Goal: Entertainment & Leisure: Consume media (video, audio)

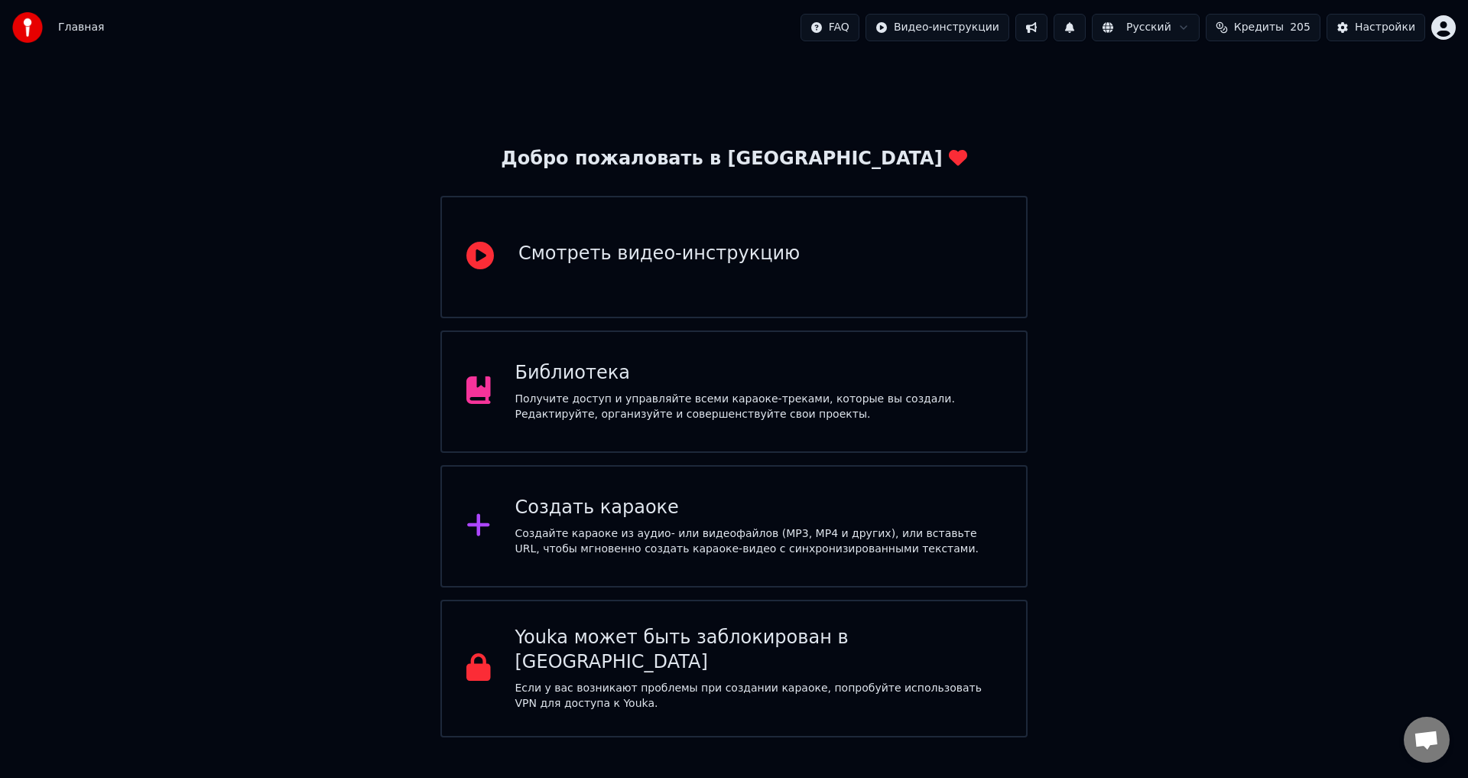
click at [1270, 27] on span "Кредиты" at bounding box center [1259, 27] width 50 height 15
click at [1266, 140] on button "Обновить" at bounding box center [1273, 142] width 93 height 28
click at [722, 371] on div "Библиотека" at bounding box center [758, 373] width 487 height 24
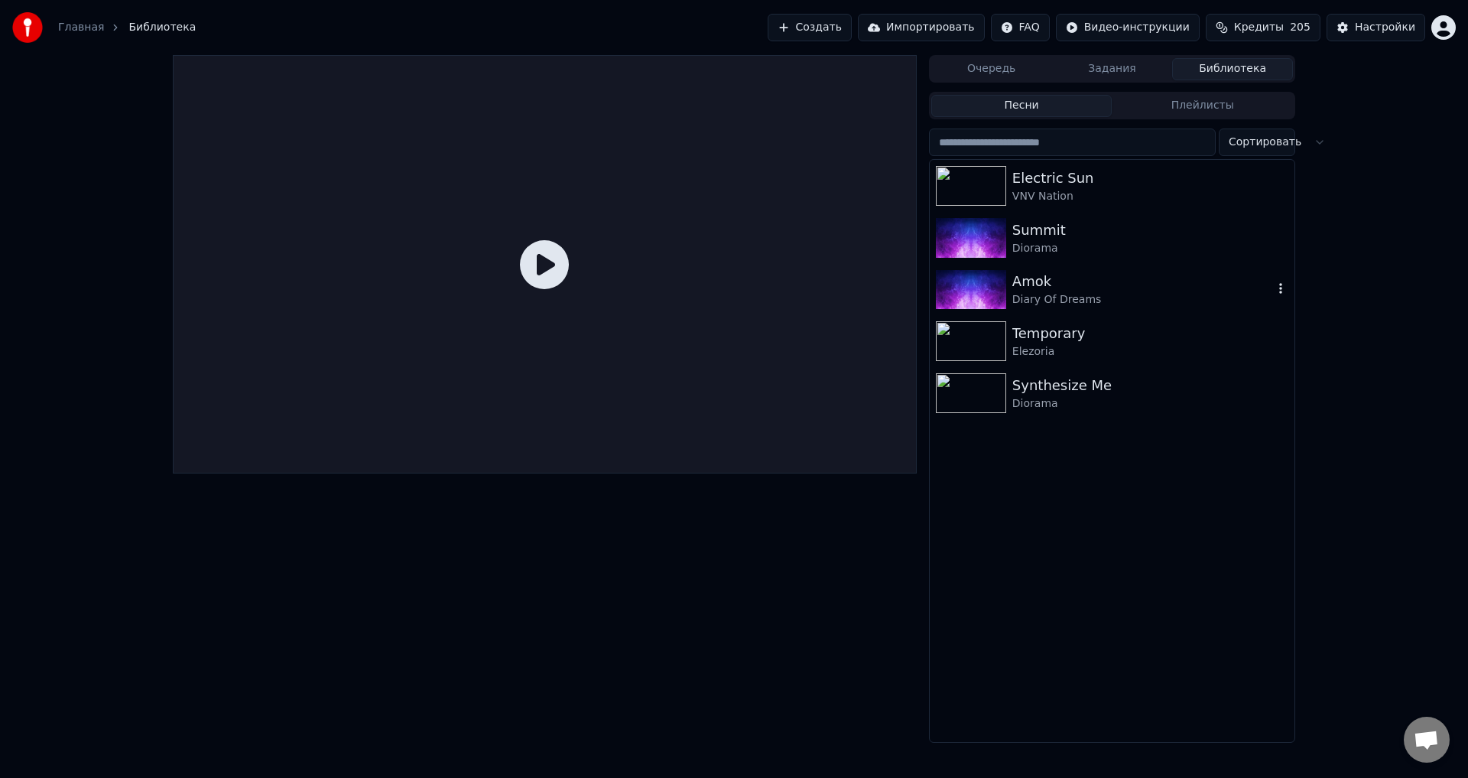
click at [978, 281] on img at bounding box center [971, 290] width 70 height 40
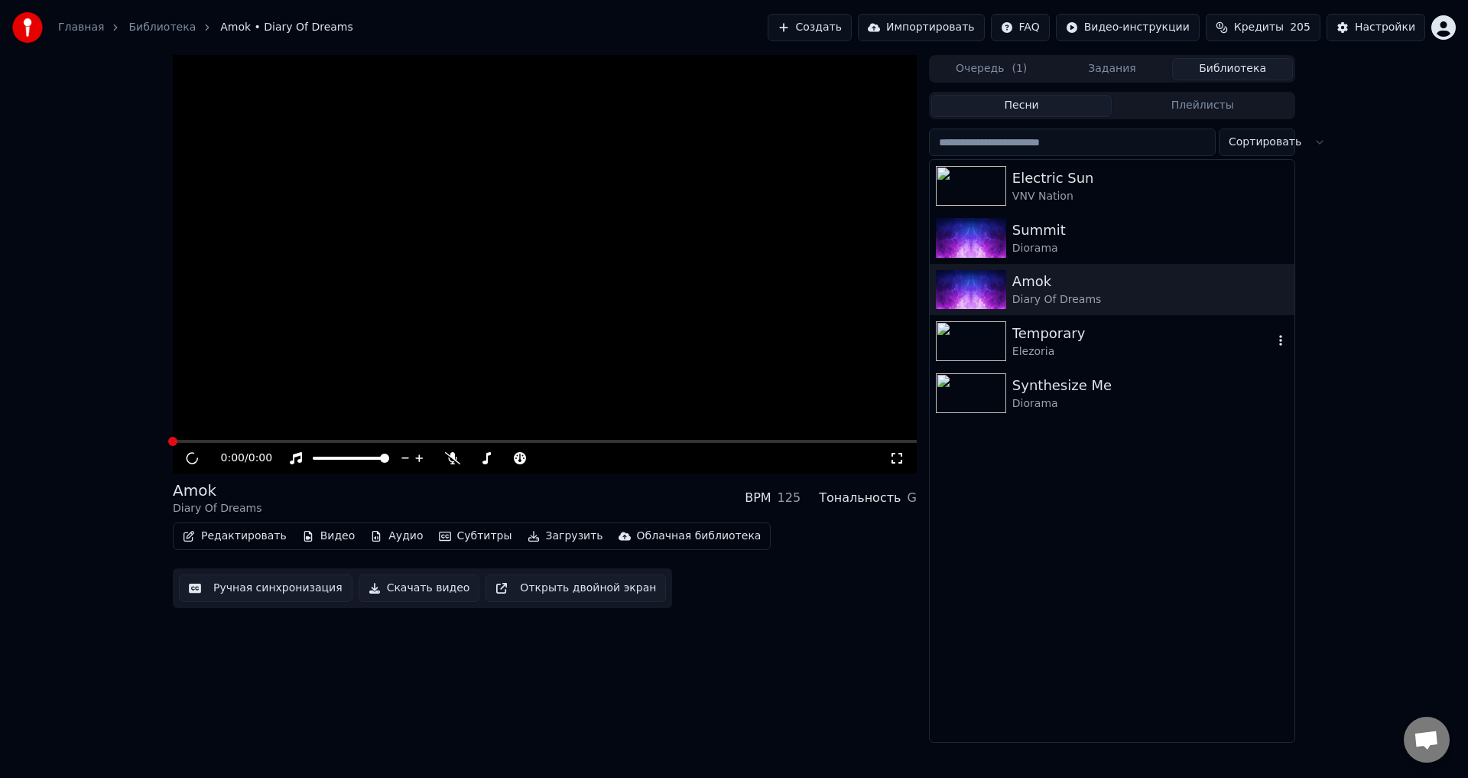
click at [1057, 336] on div "Temporary" at bounding box center [1143, 333] width 261 height 21
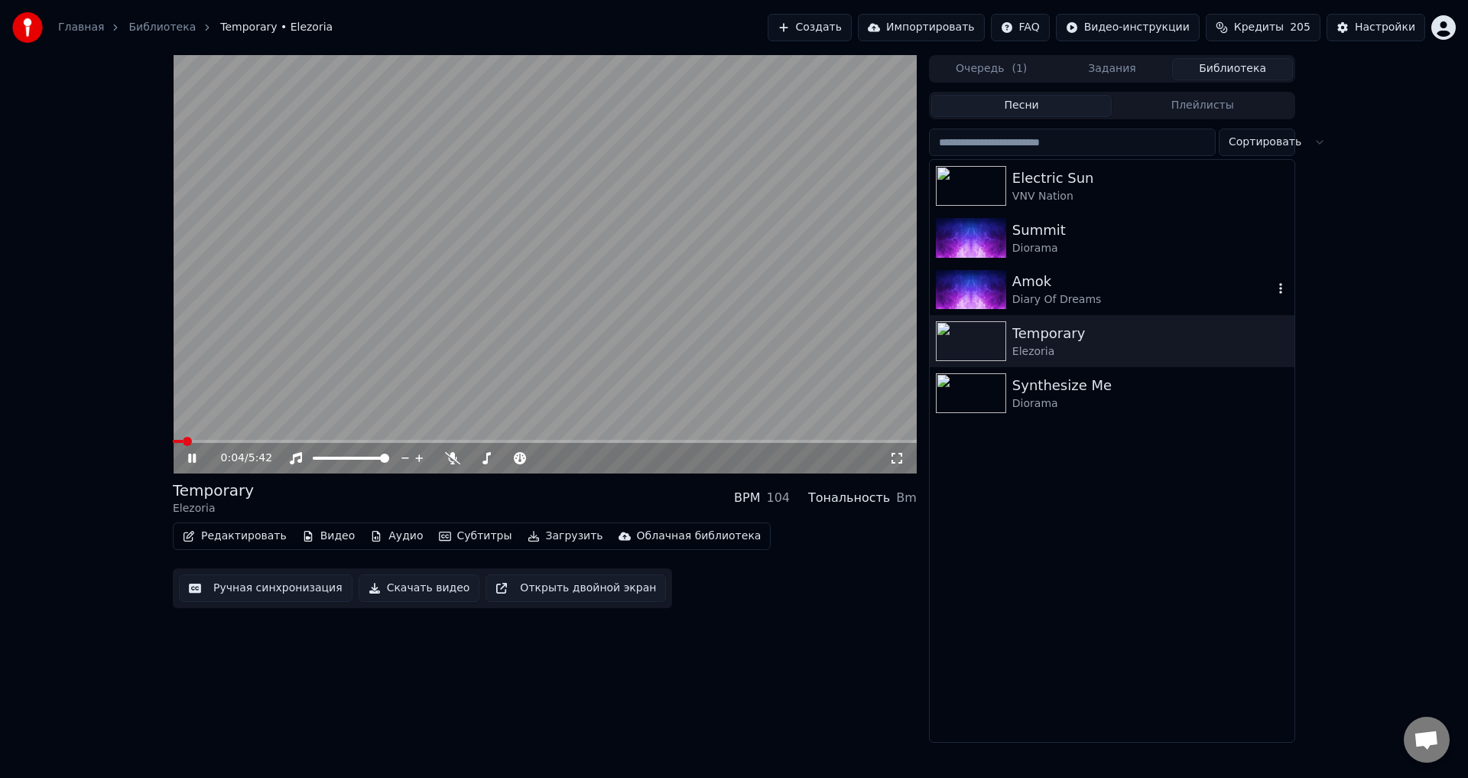
click at [1038, 283] on div "Amok" at bounding box center [1143, 281] width 261 height 21
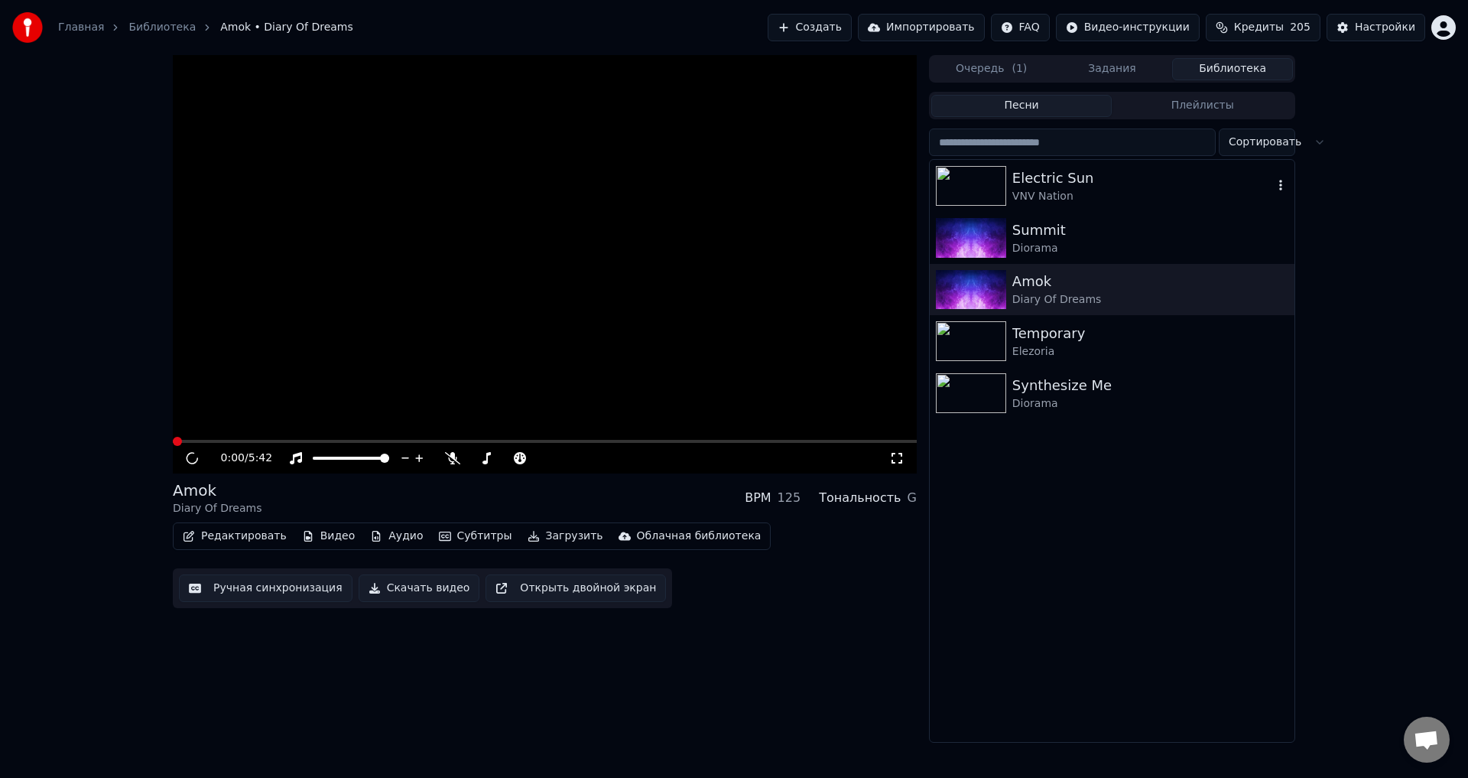
click at [1084, 178] on div "Electric Sun" at bounding box center [1143, 177] width 261 height 21
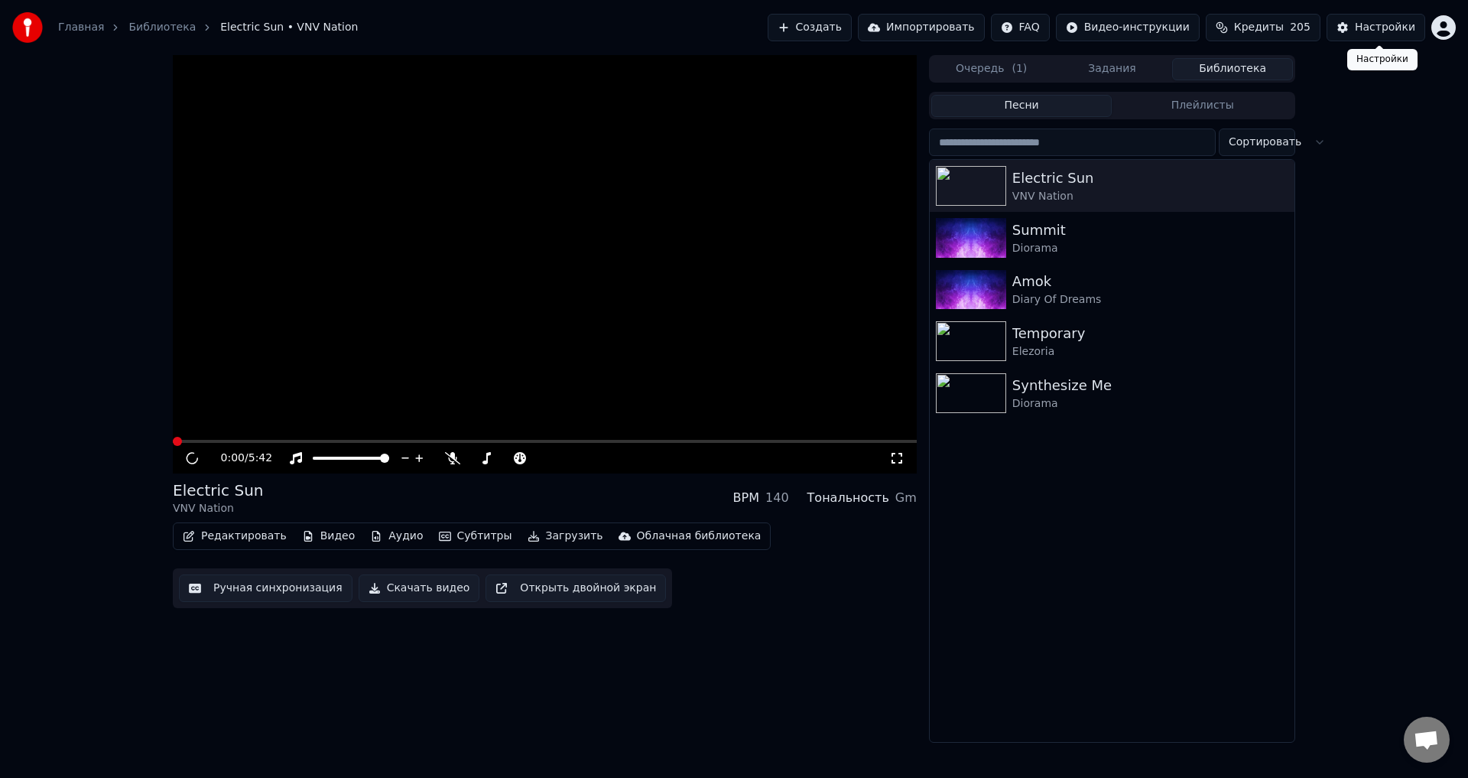
click at [1376, 18] on button "Настройки" at bounding box center [1376, 28] width 99 height 28
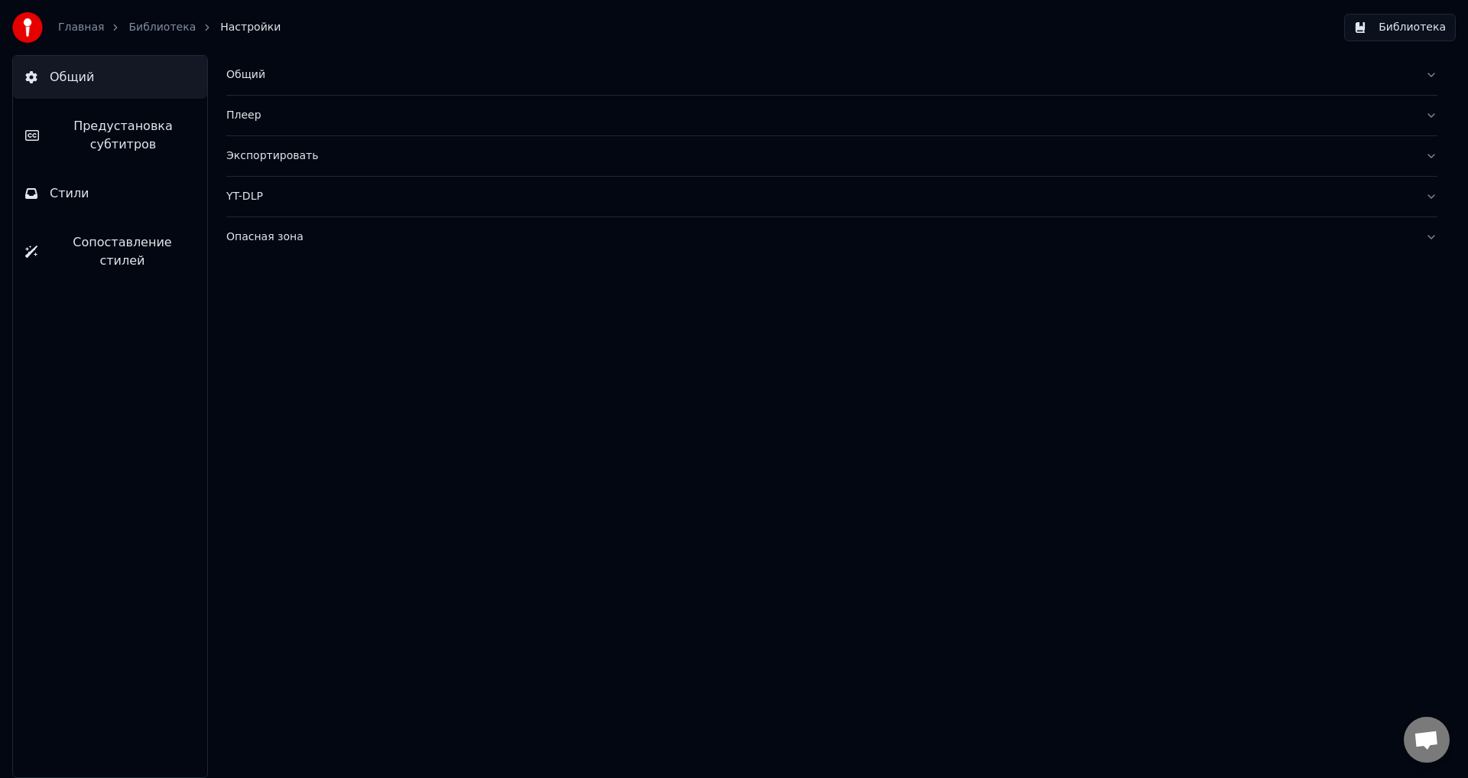
click at [309, 77] on div "Общий" at bounding box center [819, 74] width 1187 height 15
